Goal: Task Accomplishment & Management: Complete application form

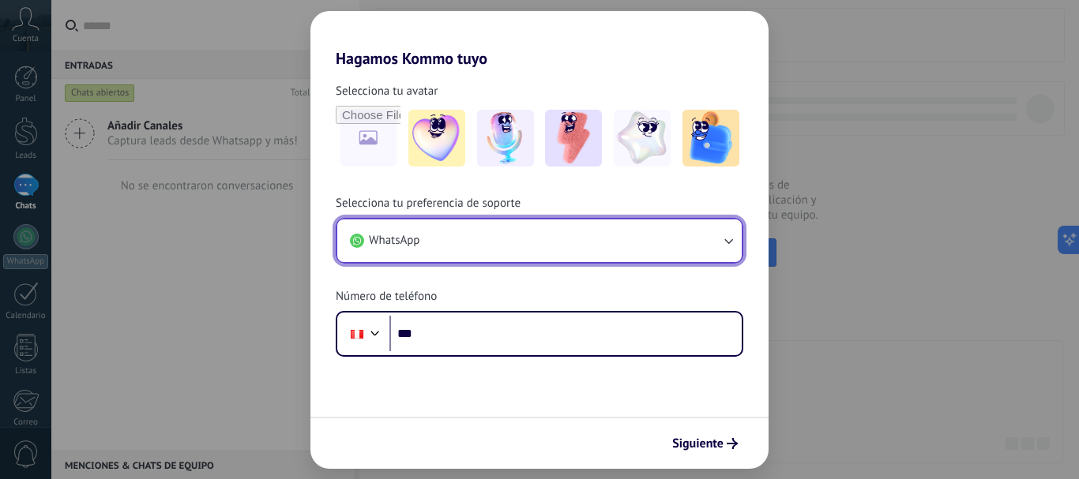
click at [472, 238] on button "WhatsApp" at bounding box center [539, 241] width 404 height 43
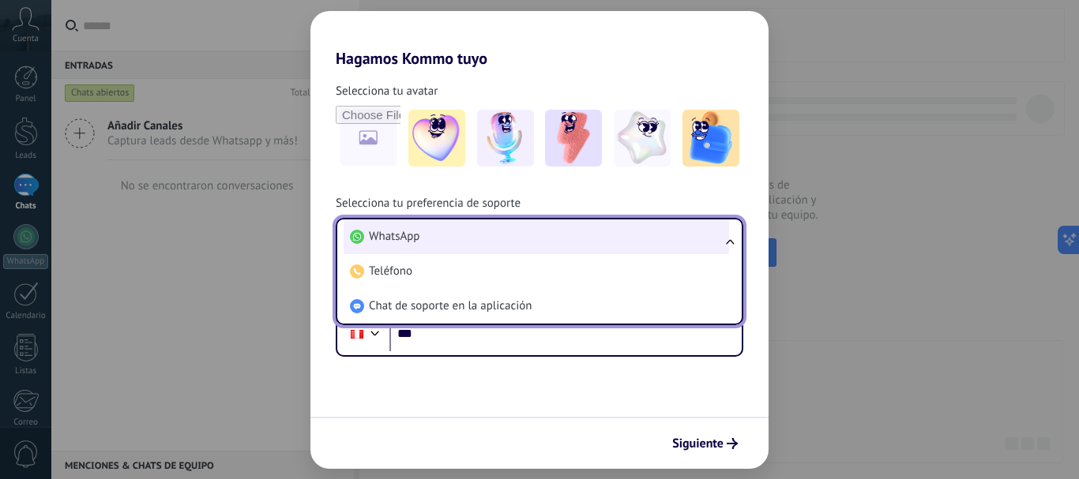
click at [475, 248] on li "WhatsApp" at bounding box center [536, 237] width 385 height 35
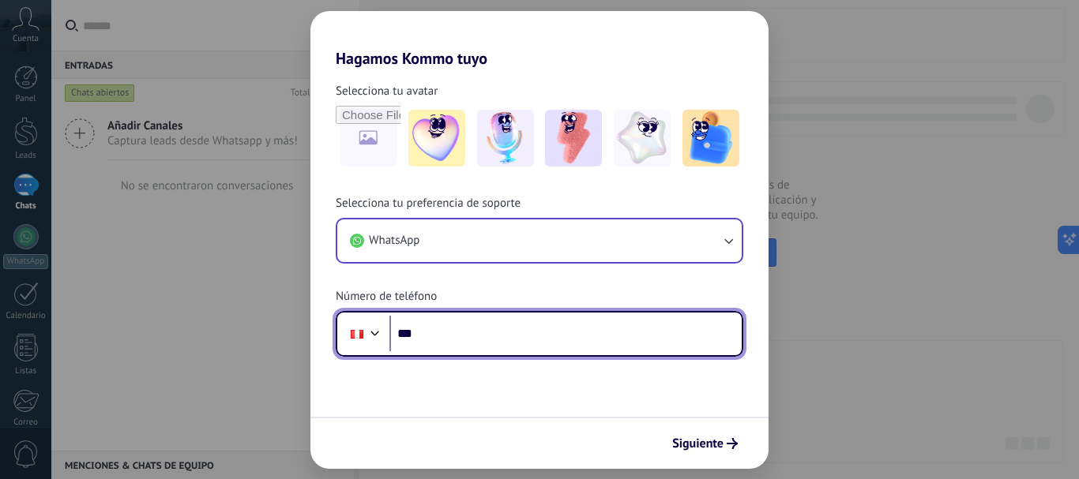
click at [457, 318] on input "***" at bounding box center [565, 334] width 352 height 36
type input "**********"
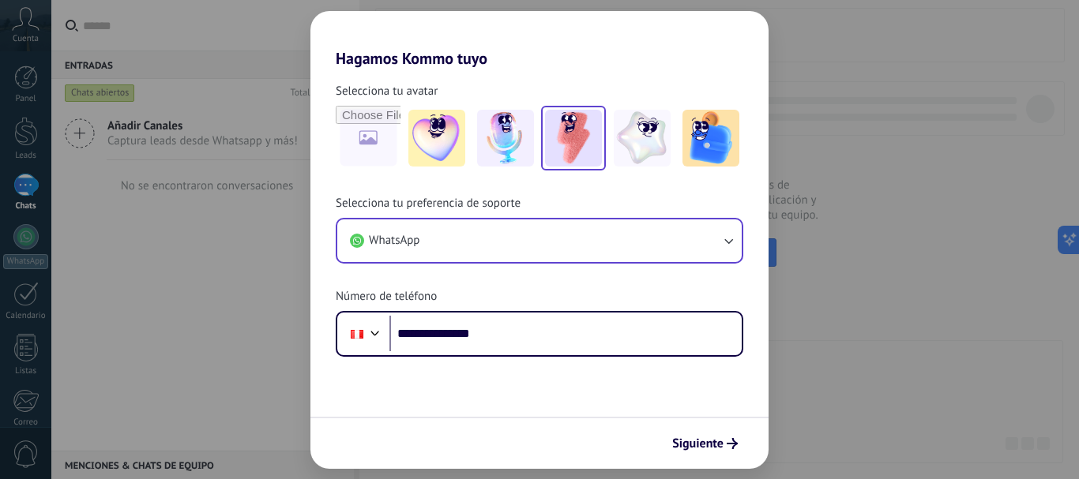
click at [584, 131] on img at bounding box center [573, 138] width 57 height 57
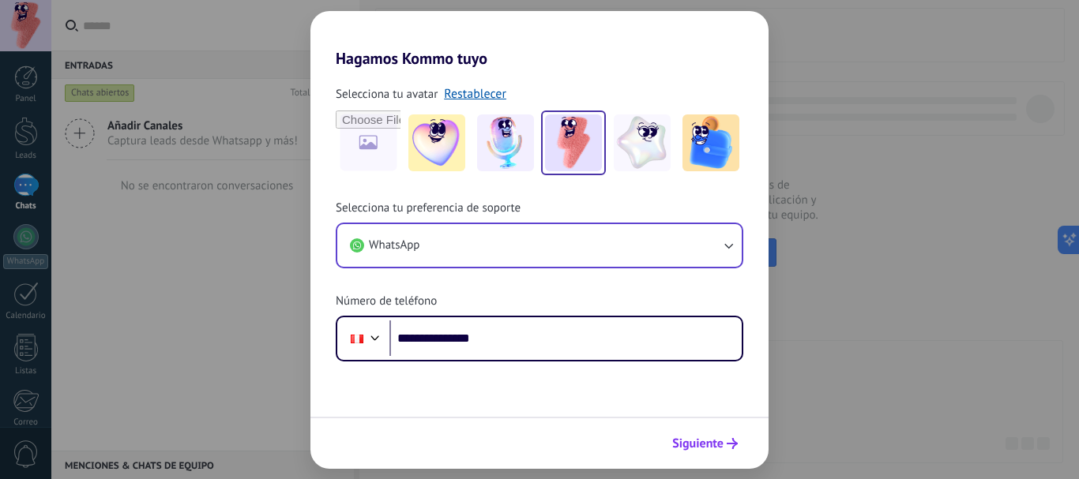
click at [720, 438] on span "Siguiente" at bounding box center [697, 443] width 51 height 11
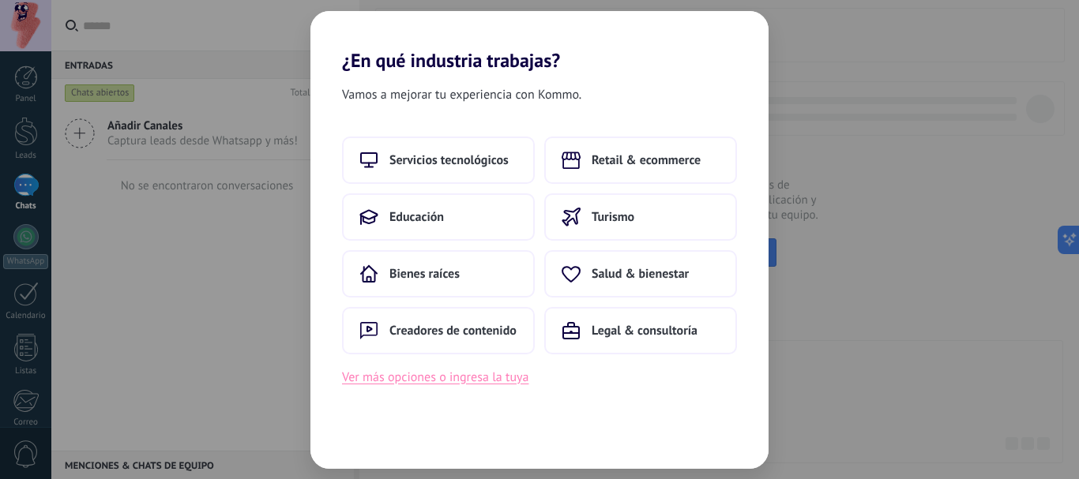
click at [520, 381] on button "Ver más opciones o ingresa la tuya" at bounding box center [435, 377] width 186 height 21
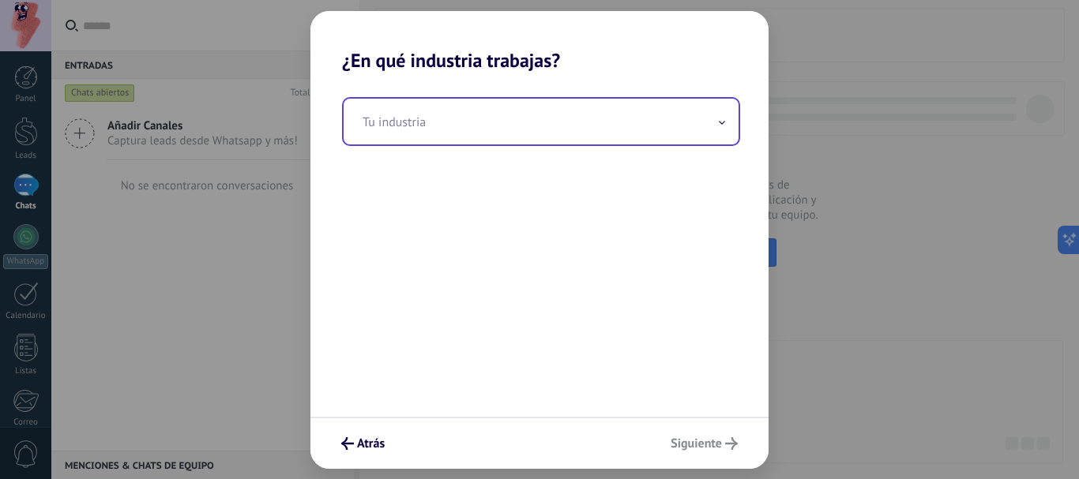
click at [483, 130] on input "text" at bounding box center [541, 122] width 395 height 46
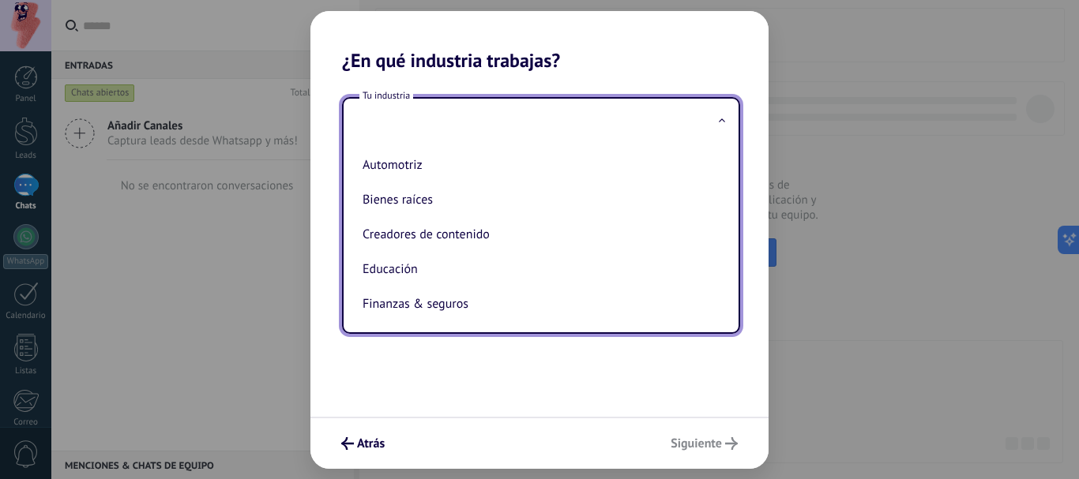
type input "*"
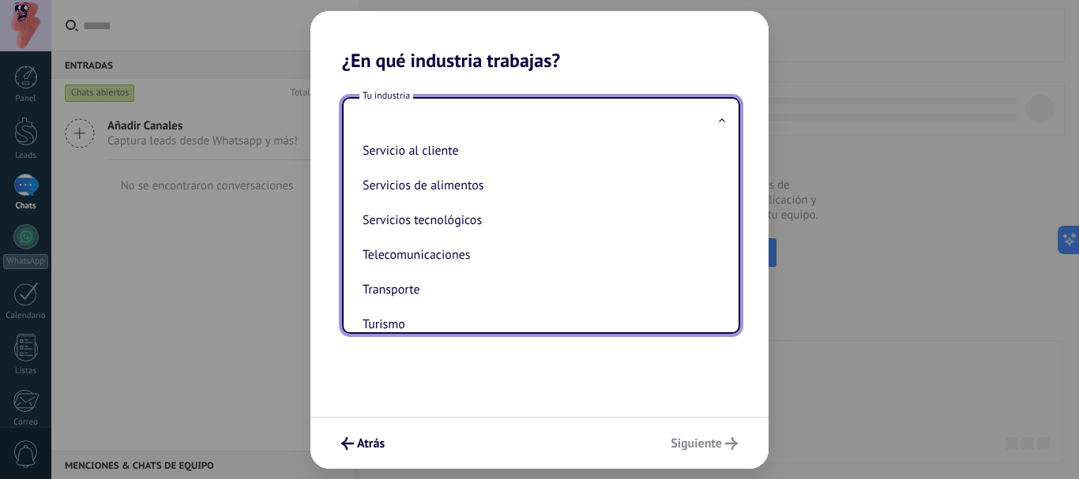
scroll to position [397, 0]
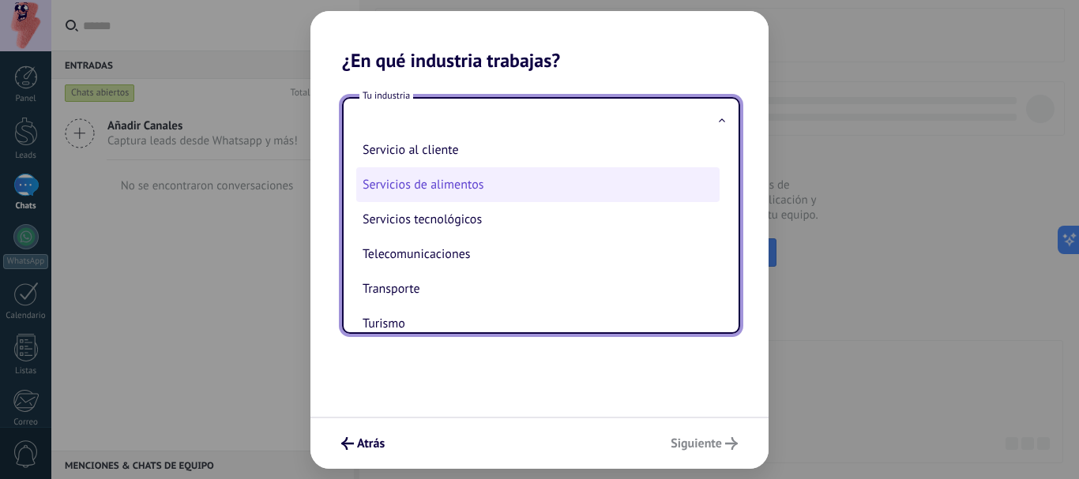
click at [552, 197] on li "Servicios de alimentos" at bounding box center [537, 184] width 363 height 35
type input "**********"
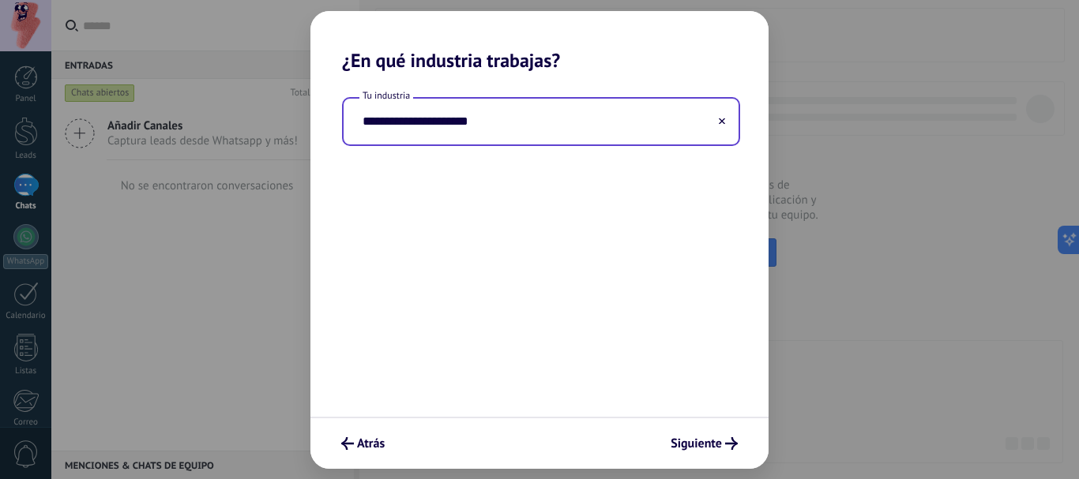
click at [561, 127] on input "**********" at bounding box center [541, 122] width 395 height 46
click at [689, 119] on input "**********" at bounding box center [541, 122] width 395 height 46
click at [719, 124] on icon at bounding box center [722, 121] width 6 height 6
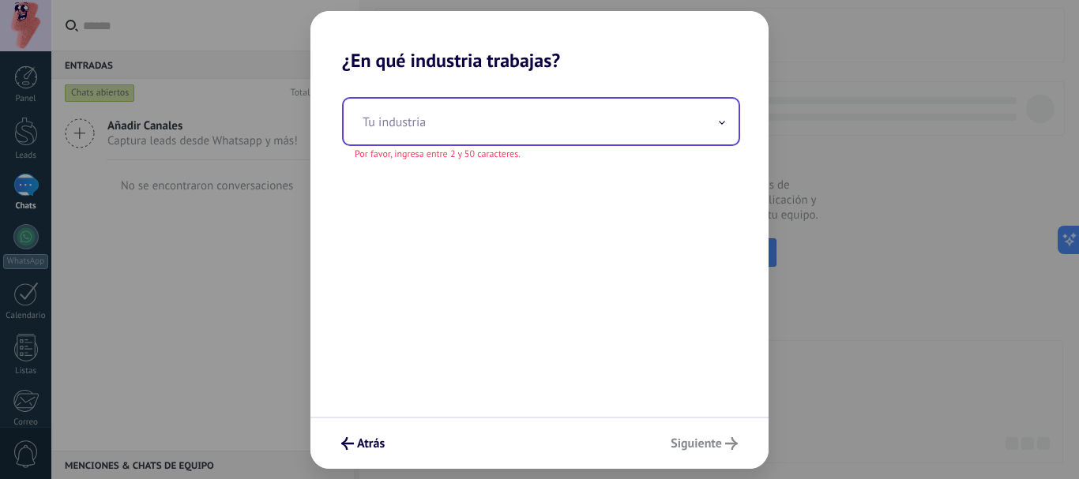
click at [610, 137] on input "text" at bounding box center [541, 122] width 395 height 46
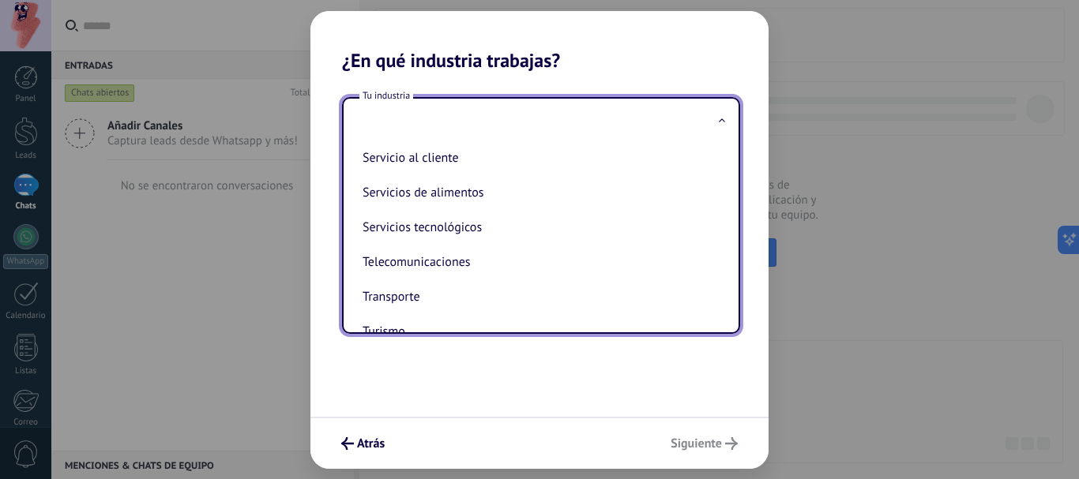
scroll to position [389, 0]
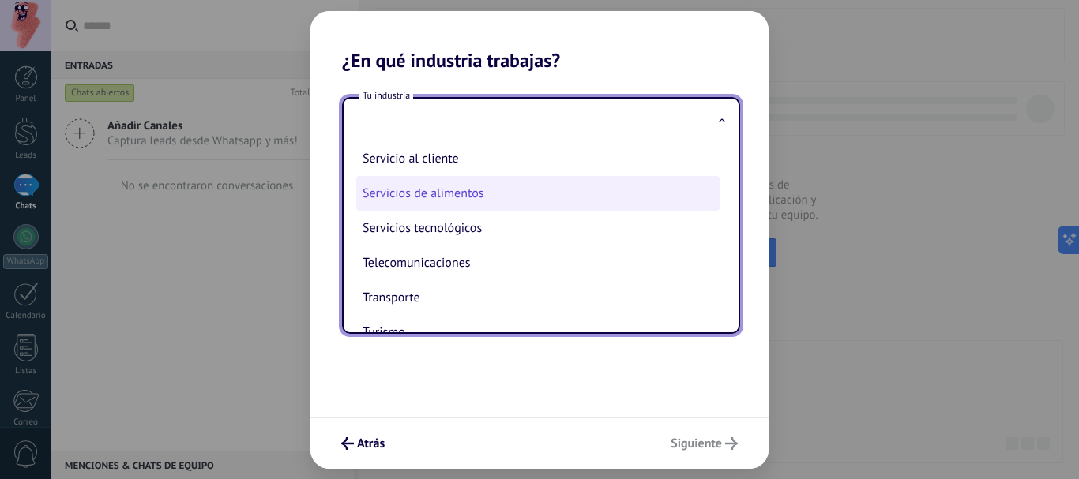
click at [552, 203] on li "Servicios de alimentos" at bounding box center [537, 193] width 363 height 35
type input "**********"
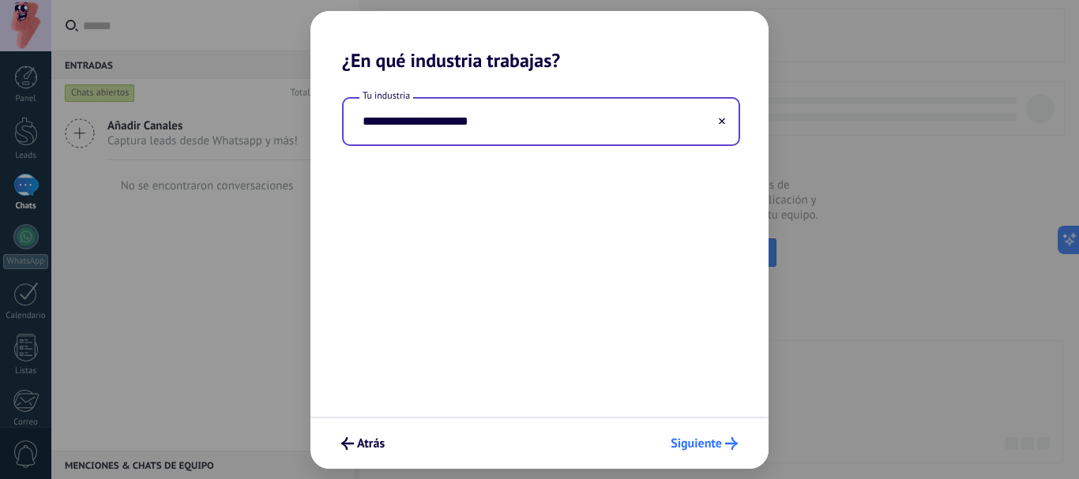
click at [687, 447] on span "Siguiente" at bounding box center [695, 443] width 51 height 11
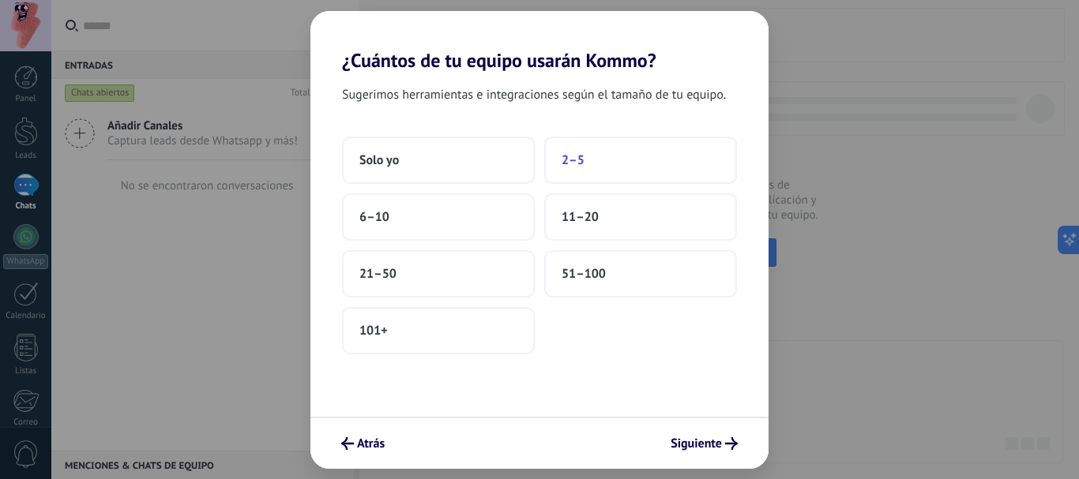
click at [591, 171] on button "2–5" at bounding box center [640, 160] width 193 height 47
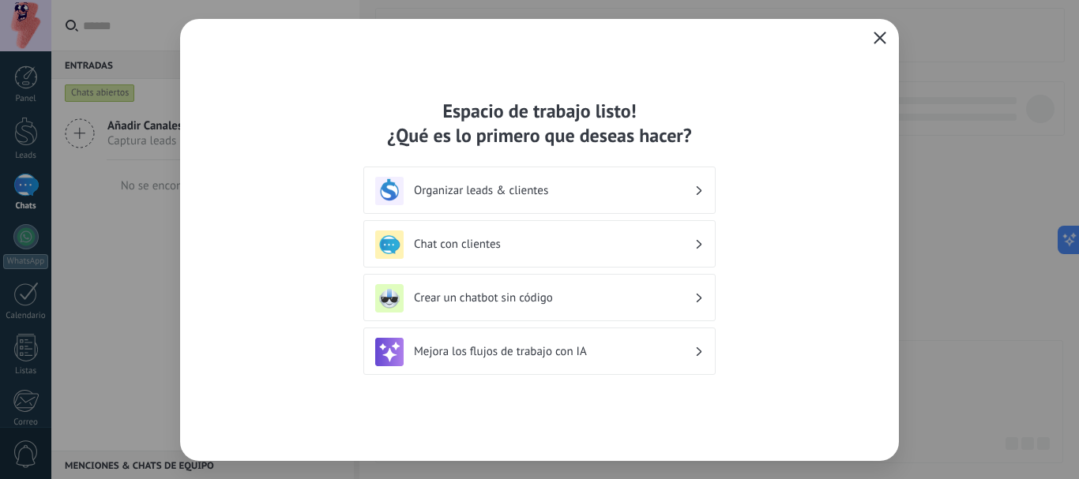
click at [591, 237] on h3 "Chat con clientes" at bounding box center [554, 244] width 280 height 15
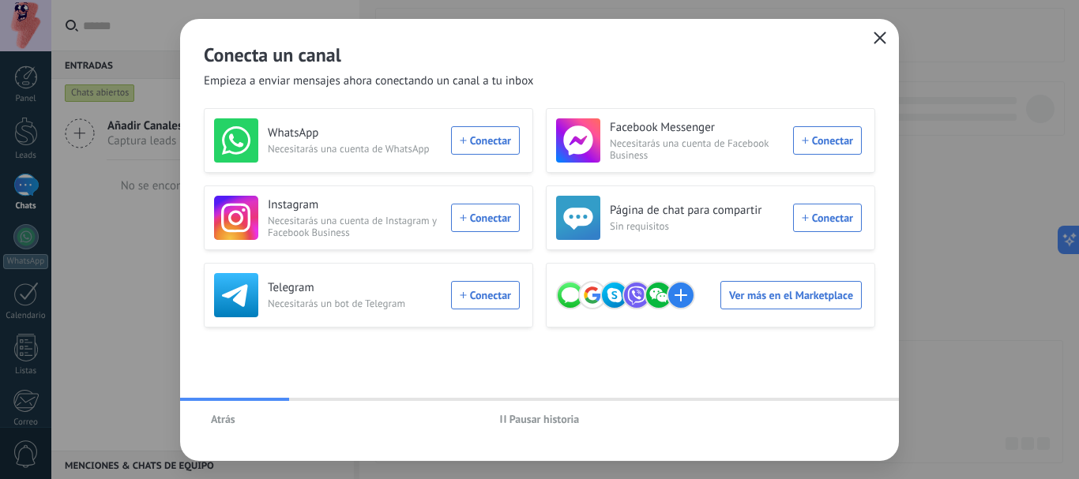
click at [220, 419] on span "Atrás" at bounding box center [223, 419] width 24 height 11
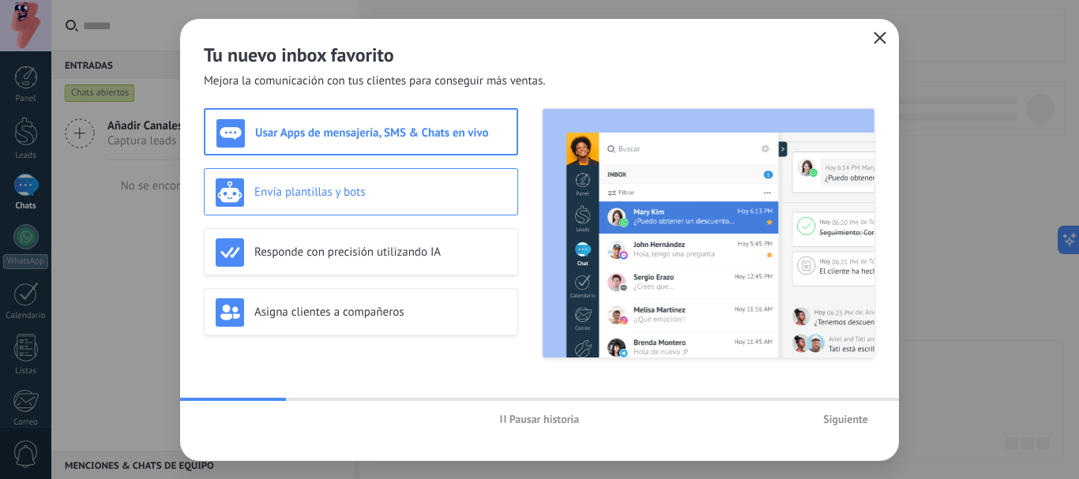
click at [340, 207] on div "Envía plantillas y bots" at bounding box center [361, 191] width 314 height 47
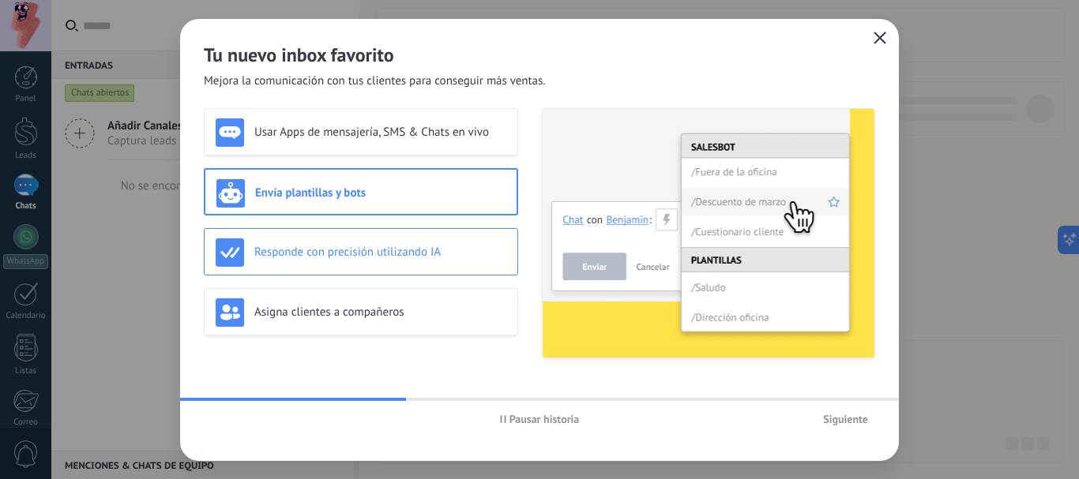
click at [347, 235] on div "Responde con precisión utilizando IA" at bounding box center [361, 251] width 314 height 47
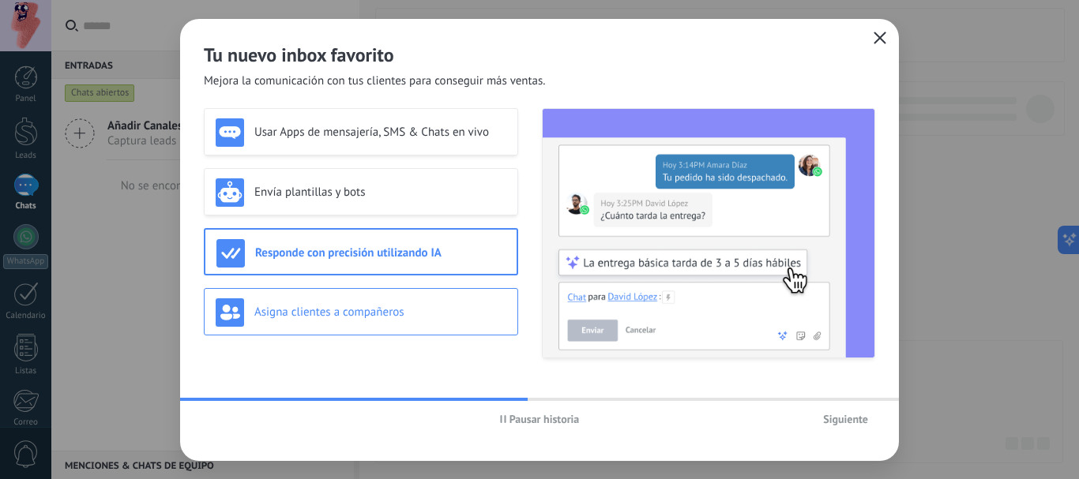
click at [376, 303] on div "Asigna clientes a compañeros" at bounding box center [361, 313] width 291 height 28
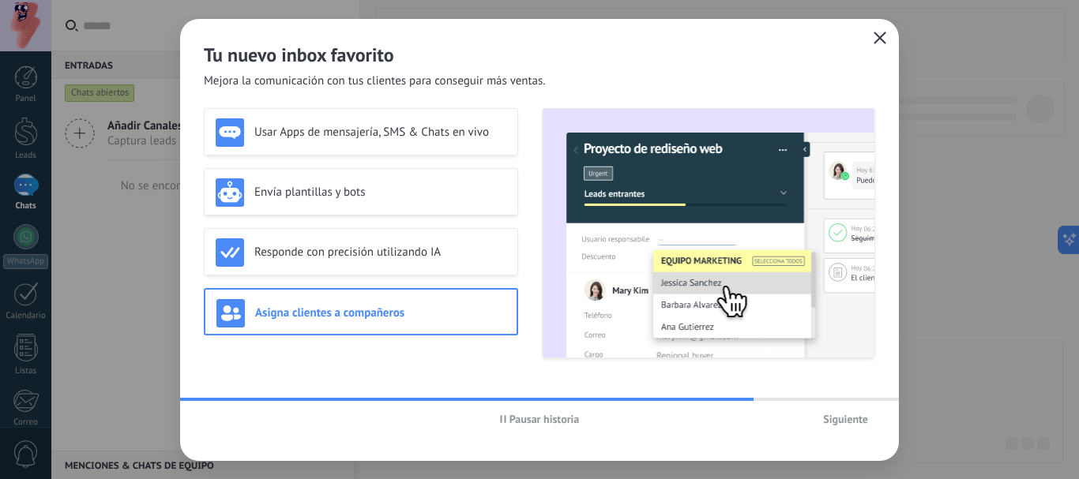
click at [830, 422] on span "Siguiente" at bounding box center [845, 419] width 45 height 11
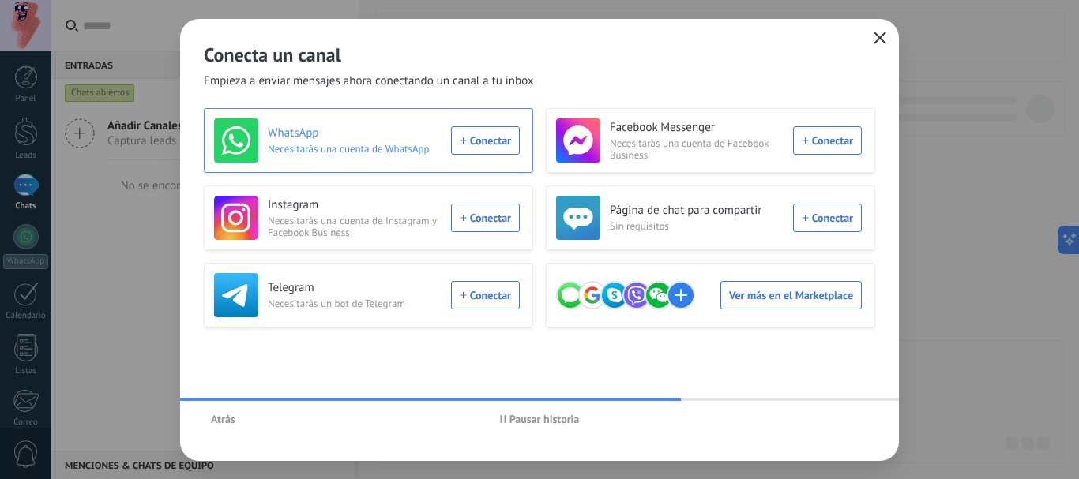
click at [390, 133] on h3 "WhatsApp" at bounding box center [355, 134] width 174 height 16
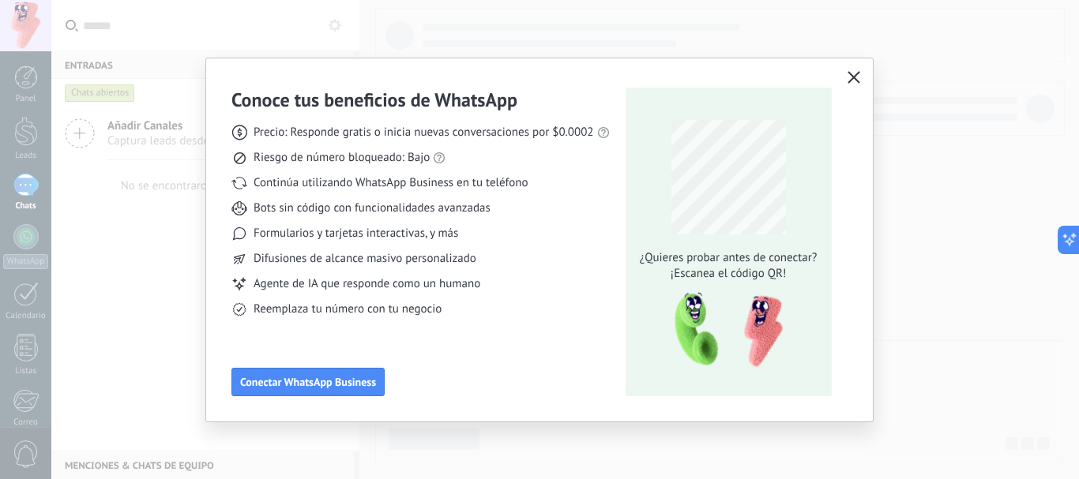
click at [856, 75] on use "button" at bounding box center [853, 77] width 12 height 12
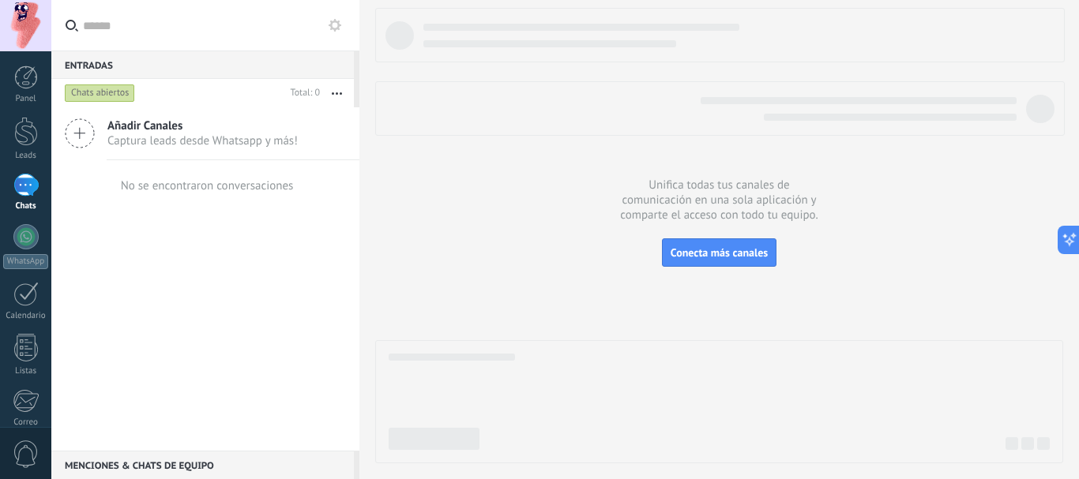
scroll to position [178, 0]
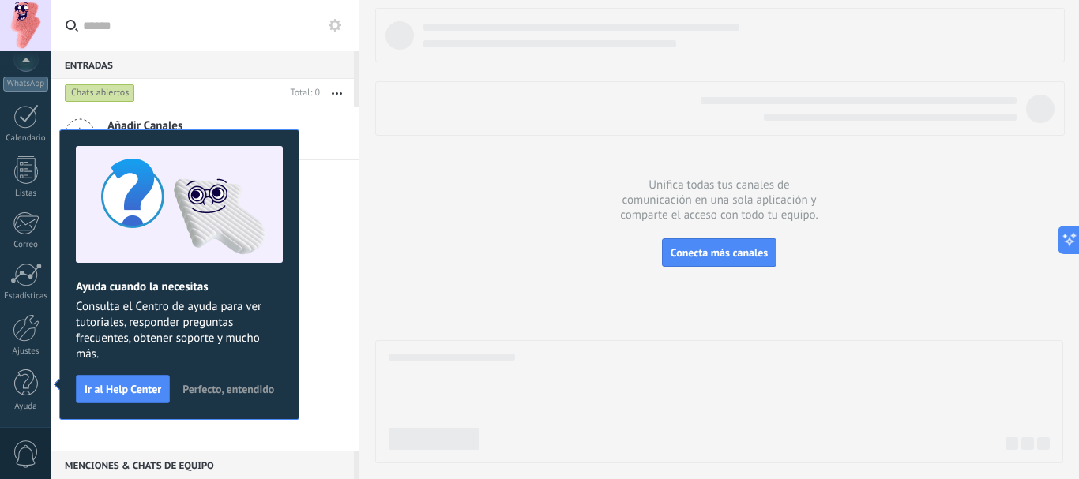
click at [227, 389] on span "Perfecto, entendido" at bounding box center [228, 389] width 92 height 11
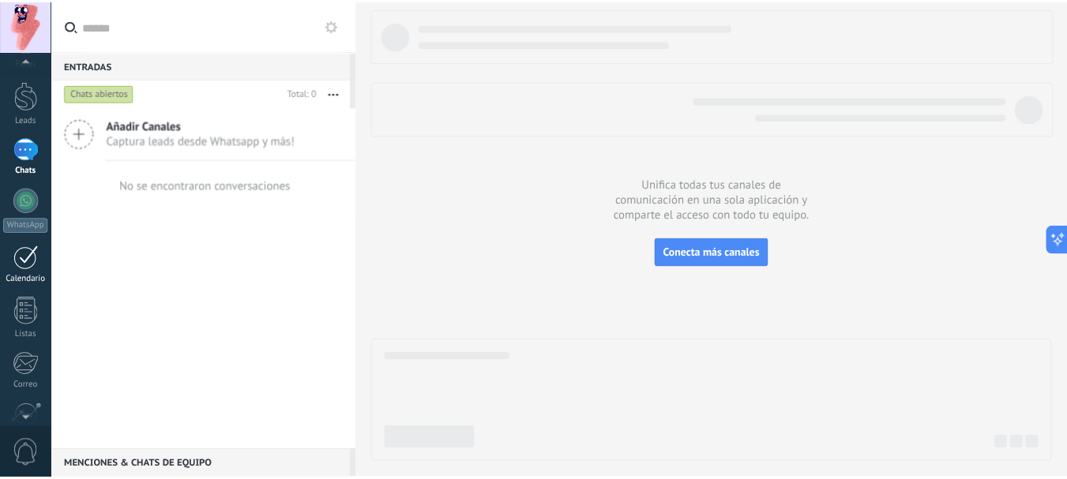
scroll to position [0, 0]
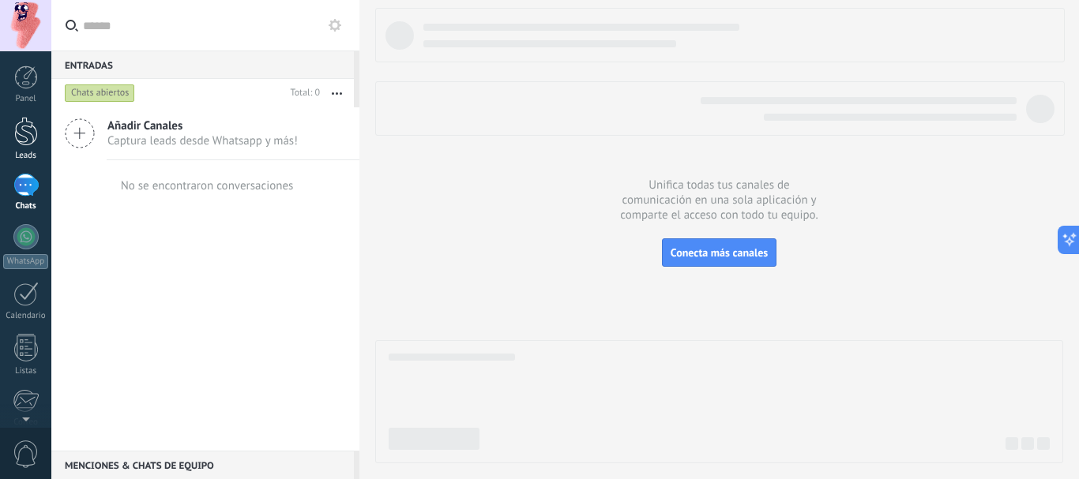
click at [31, 126] on div at bounding box center [26, 131] width 24 height 29
